Goal: Find specific page/section: Find specific page/section

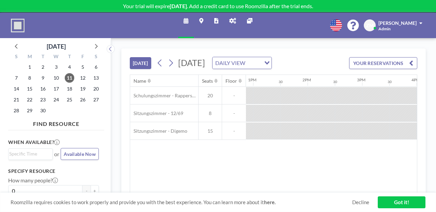
scroll to position [0, 708]
click at [231, 18] on icon at bounding box center [232, 20] width 7 height 5
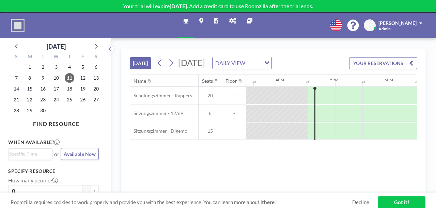
scroll to position [0, 842]
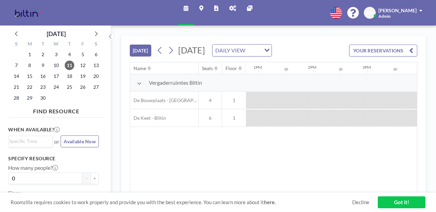
scroll to position [0, 708]
click at [216, 10] on link "Reports" at bounding box center [216, 13] width 15 height 26
